Goal: Information Seeking & Learning: Learn about a topic

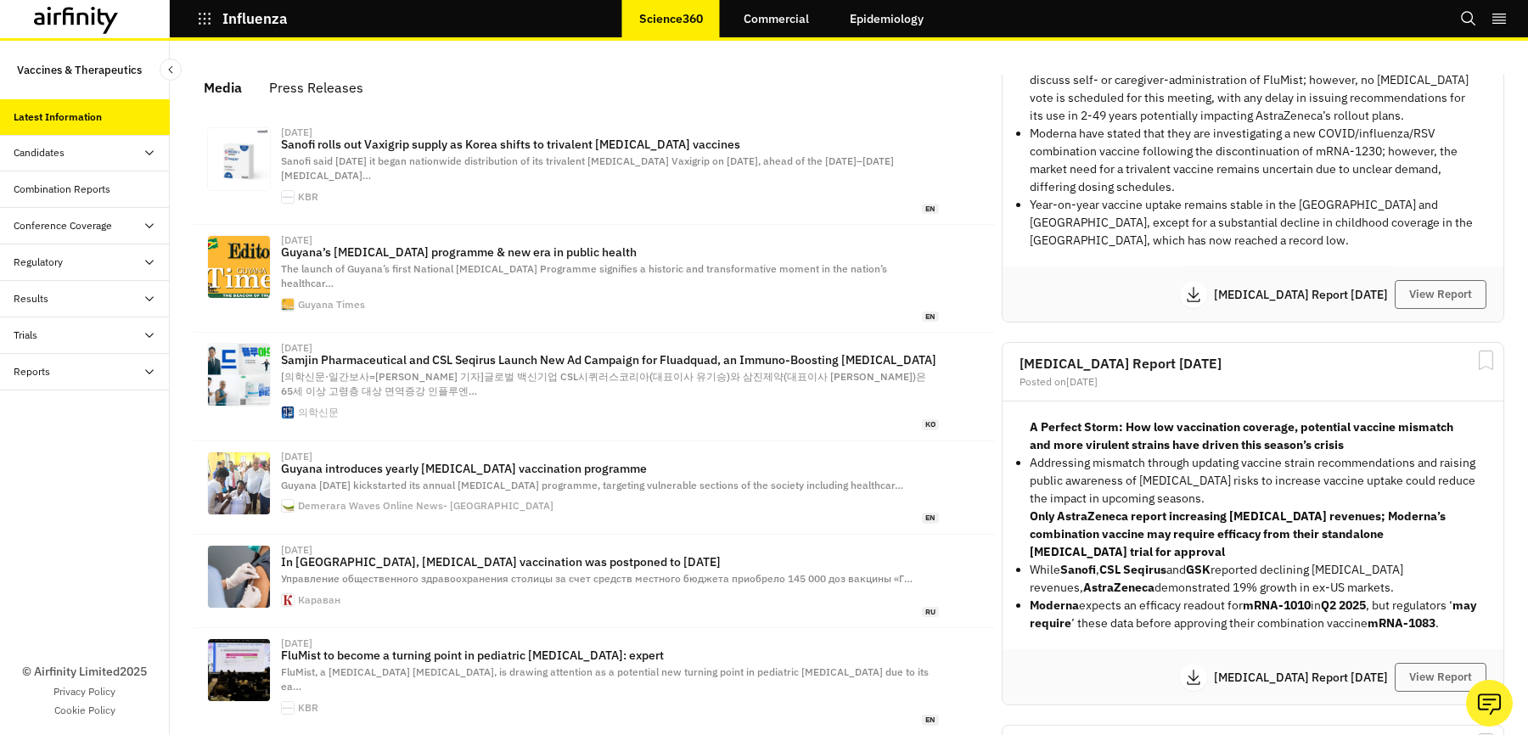
scroll to position [3317, 0]
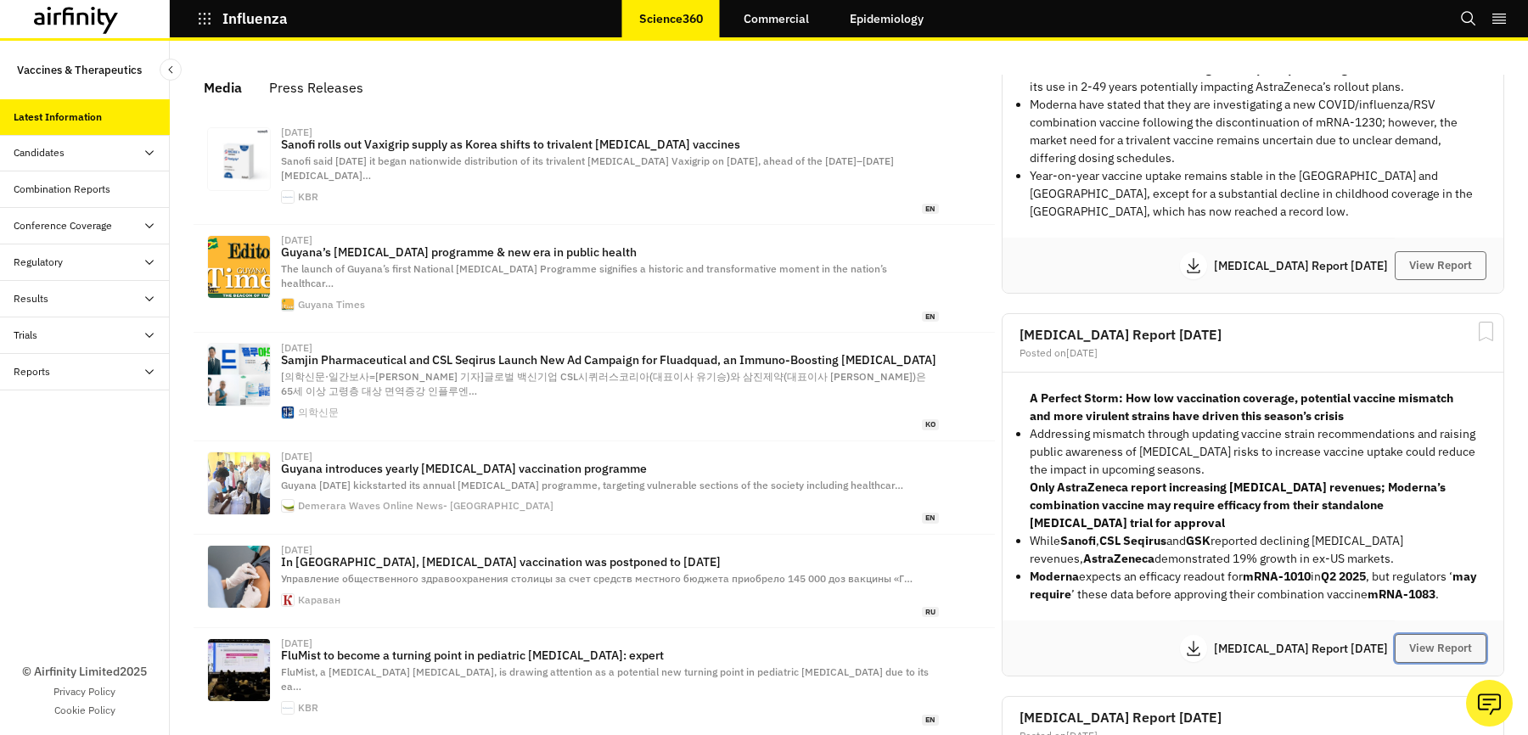
click at [1420, 641] on button "View Report" at bounding box center [1441, 648] width 92 height 29
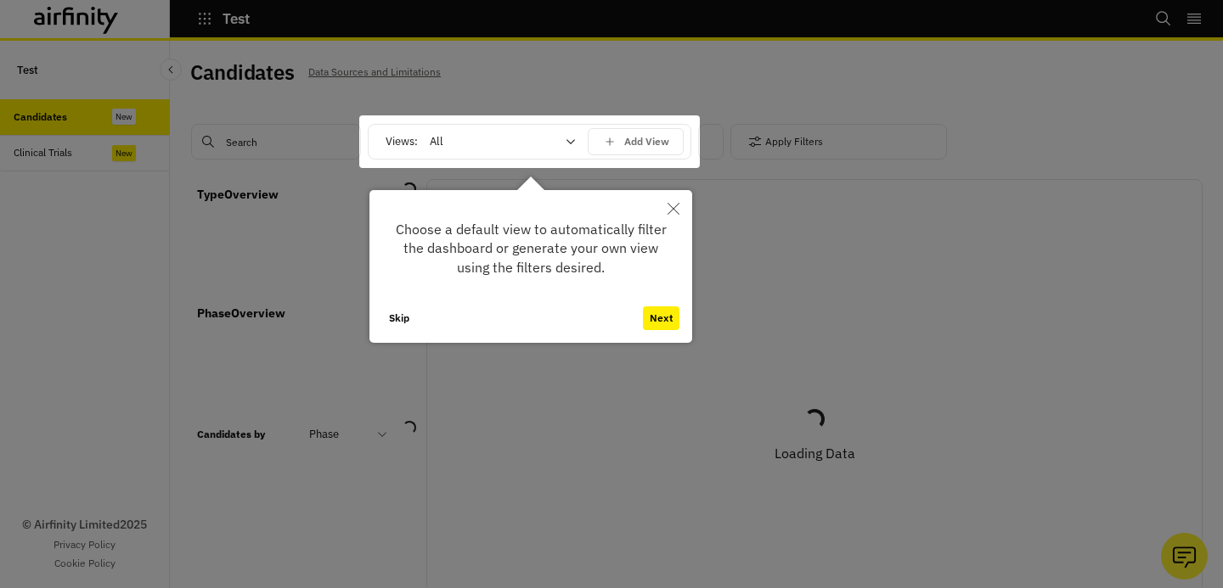
click at [394, 320] on button "Skip" at bounding box center [399, 319] width 34 height 24
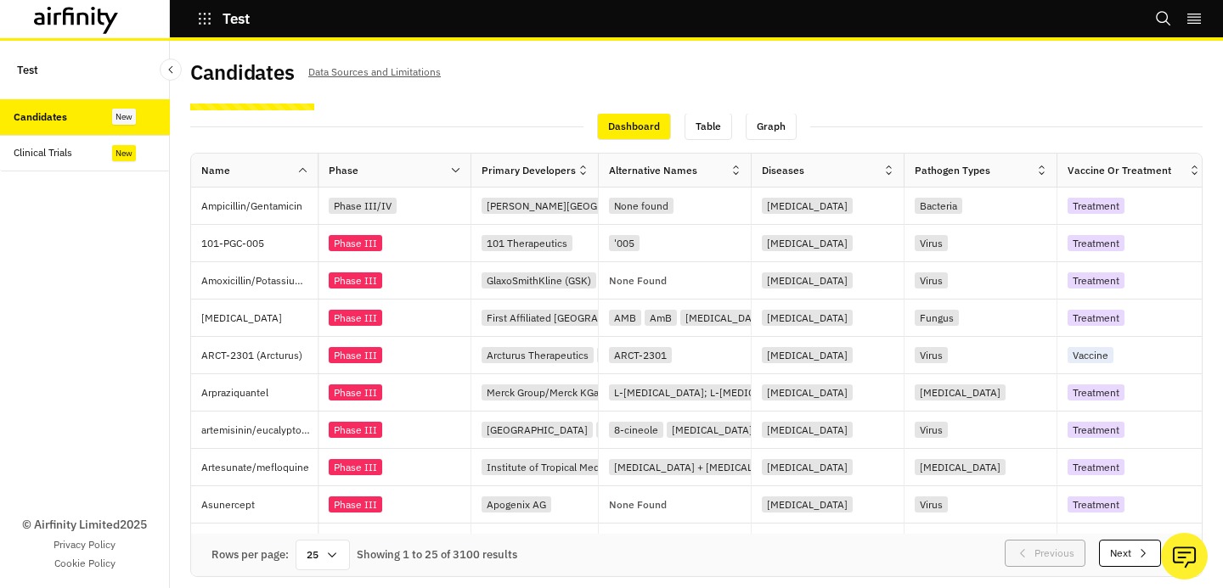
scroll to position [14, 0]
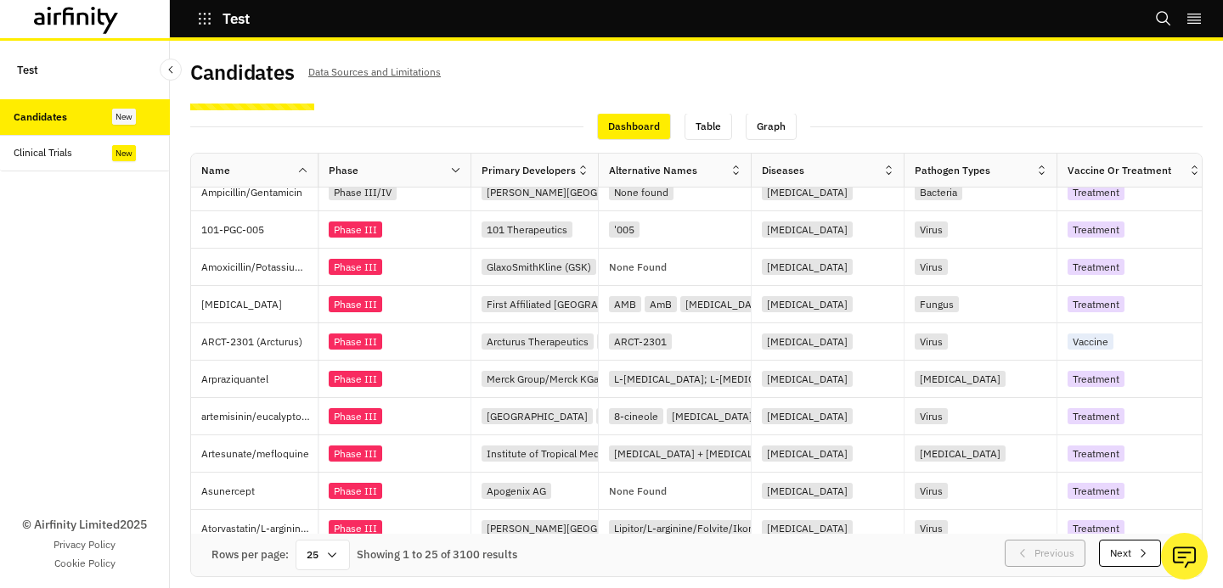
click at [94, 155] on div "Clinical Trials" at bounding box center [92, 152] width 156 height 15
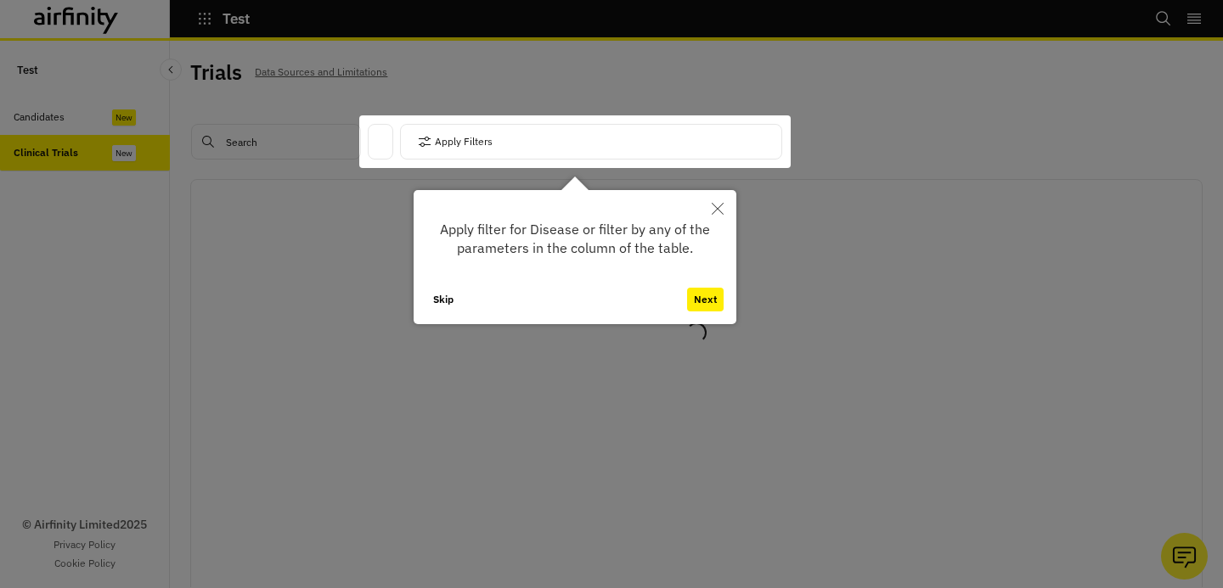
click at [442, 297] on button "Skip" at bounding box center [443, 300] width 34 height 24
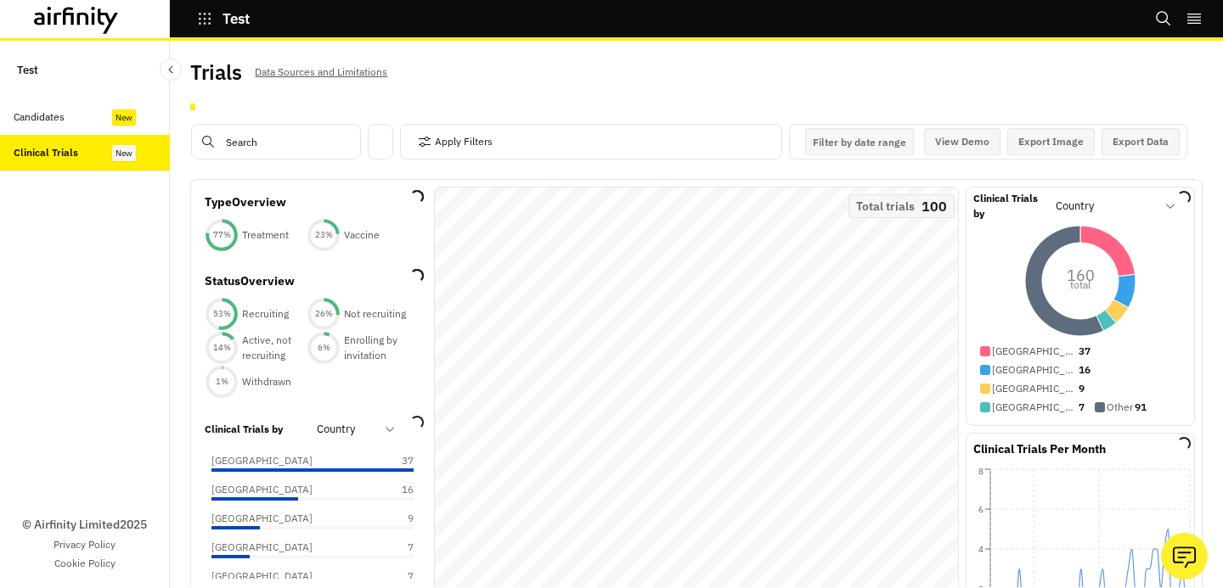
click at [86, 126] on div "Candidates" at bounding box center [85, 117] width 170 height 37
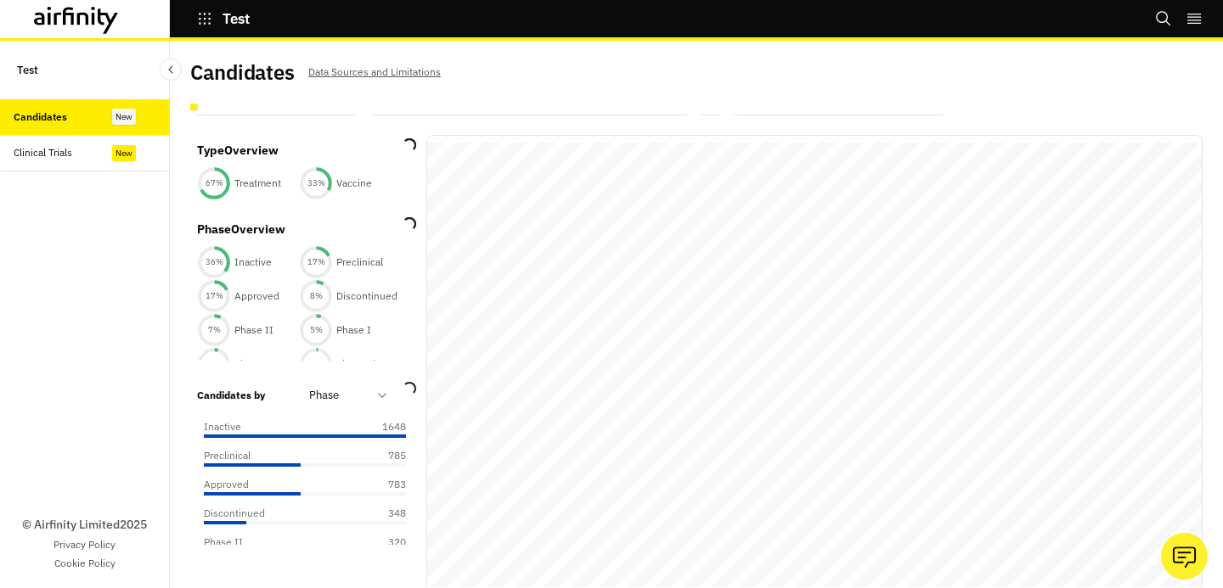
scroll to position [53, 0]
